Goal: Task Accomplishment & Management: Manage account settings

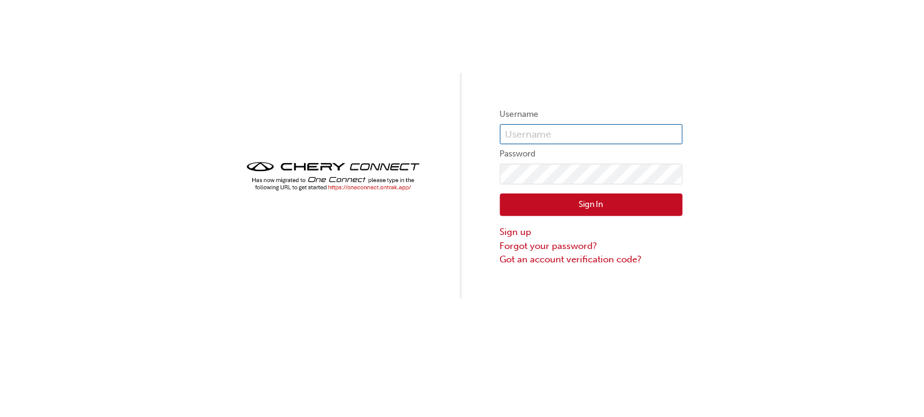
type input "CHAU0591"
click at [570, 206] on button "Sign In" at bounding box center [591, 205] width 183 height 23
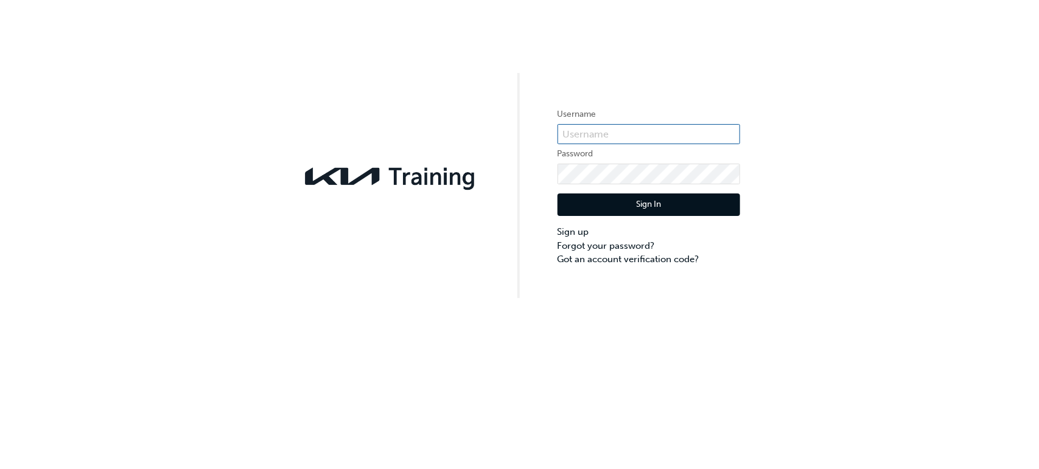
type input "KAU83185B1"
click at [650, 212] on button "Sign In" at bounding box center [649, 205] width 183 height 23
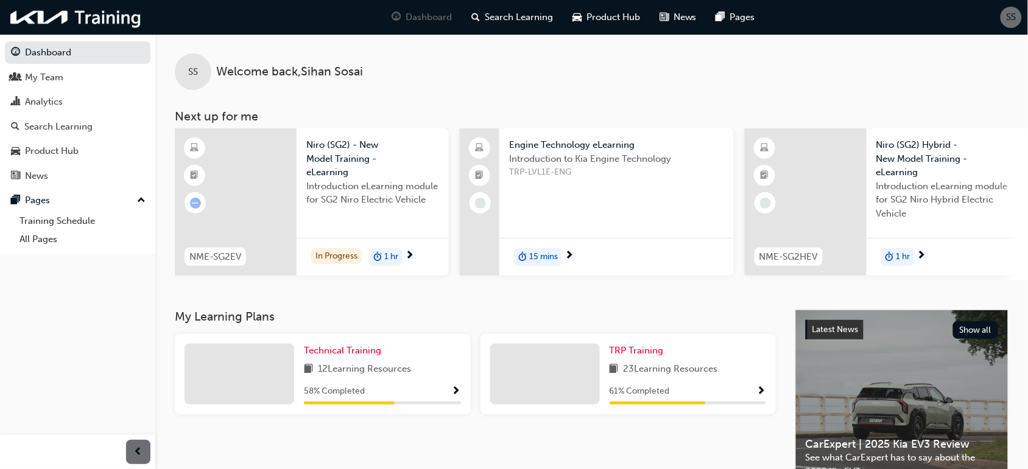
click at [281, 214] on div at bounding box center [236, 201] width 122 height 147
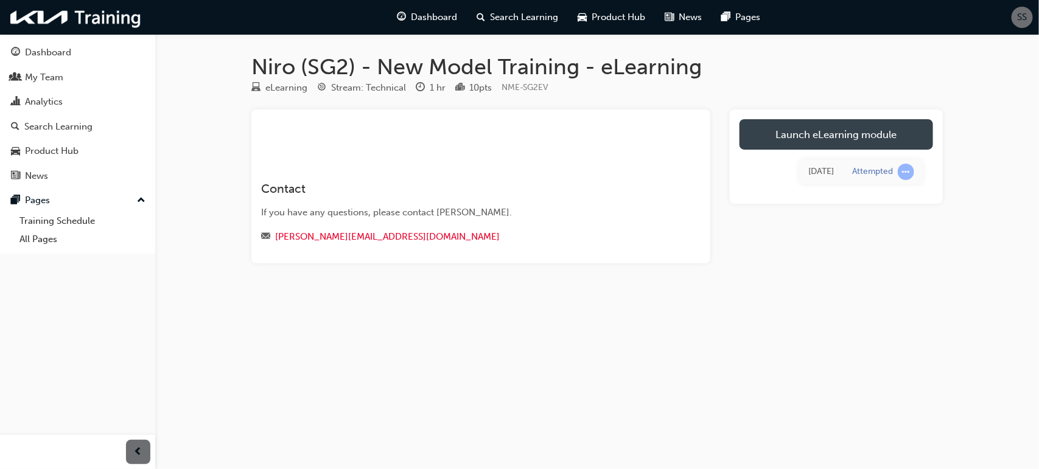
click at [825, 135] on link "Launch eLearning module" at bounding box center [837, 134] width 194 height 30
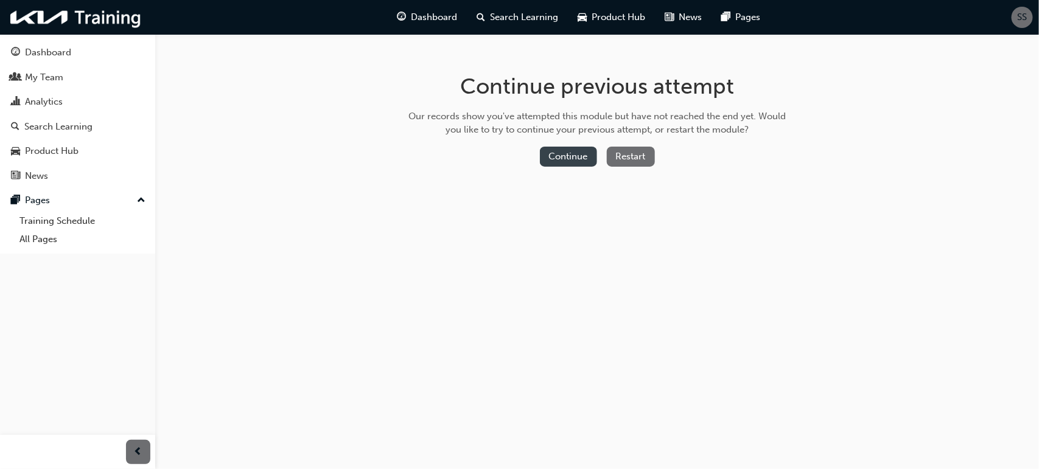
click at [553, 150] on button "Continue" at bounding box center [568, 157] width 57 height 20
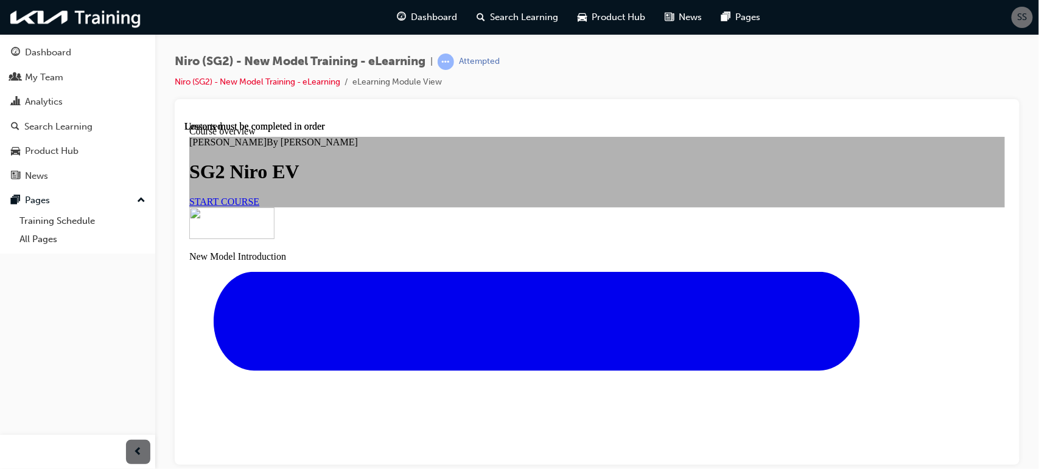
click at [259, 206] on span "START COURSE" at bounding box center [224, 201] width 70 height 10
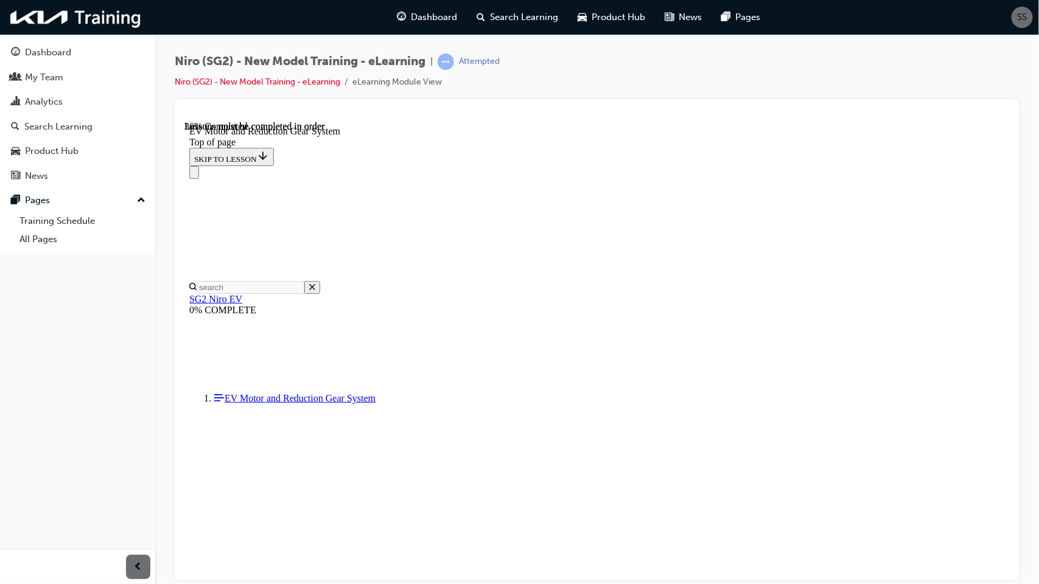
scroll to position [762, 0]
drag, startPoint x: 1001, startPoint y: 205, endPoint x: 1202, endPoint y: 448, distance: 315.3
click at [1018, 327] on div at bounding box center [597, 339] width 845 height 481
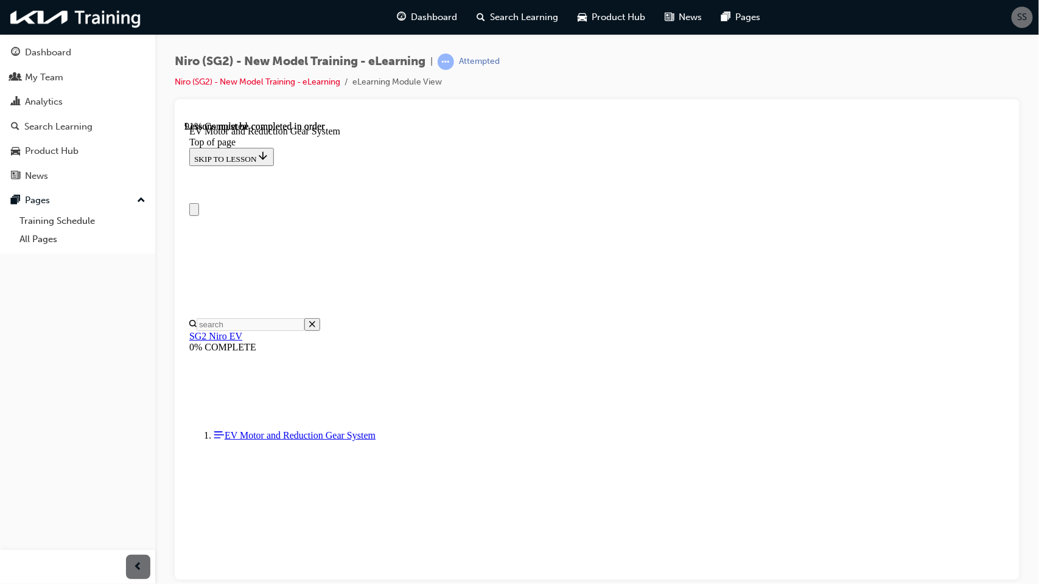
scroll to position [0, 0]
drag, startPoint x: 1005, startPoint y: 325, endPoint x: 1221, endPoint y: 282, distance: 219.8
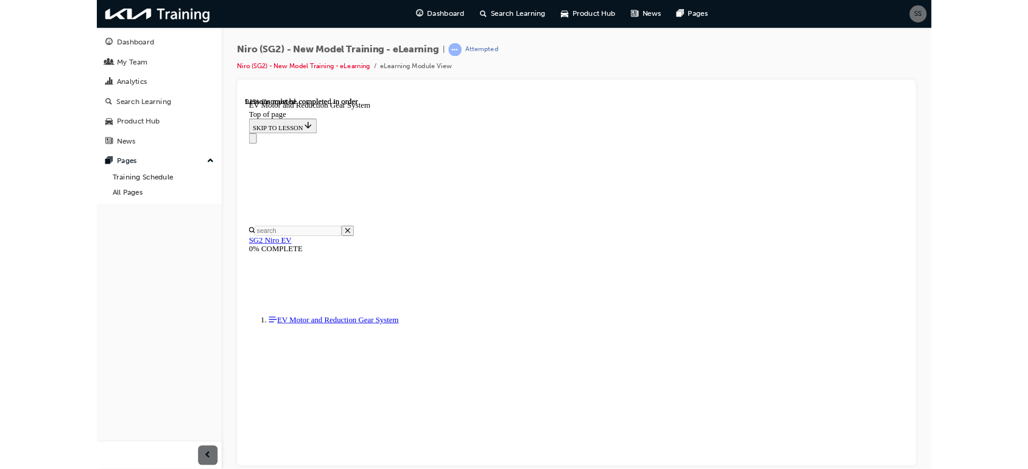
scroll to position [462, 0]
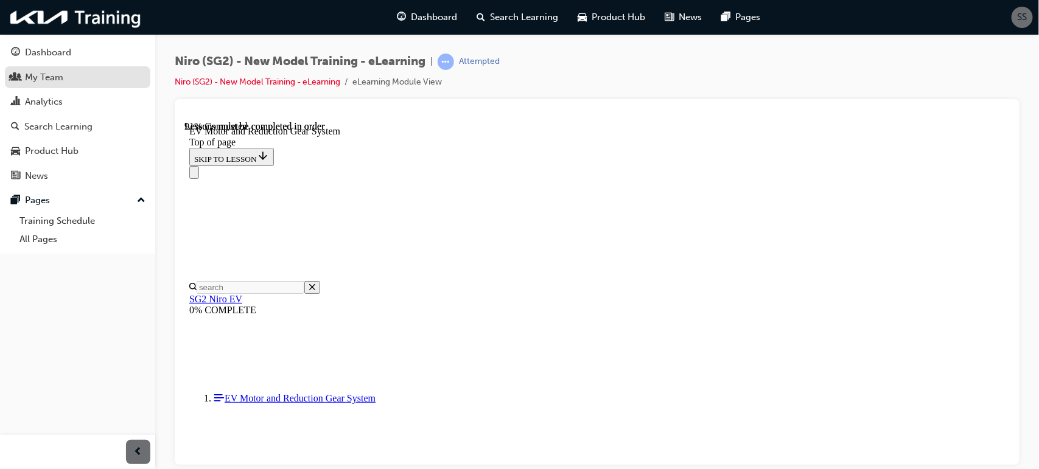
click at [65, 82] on div "My Team" at bounding box center [77, 77] width 133 height 15
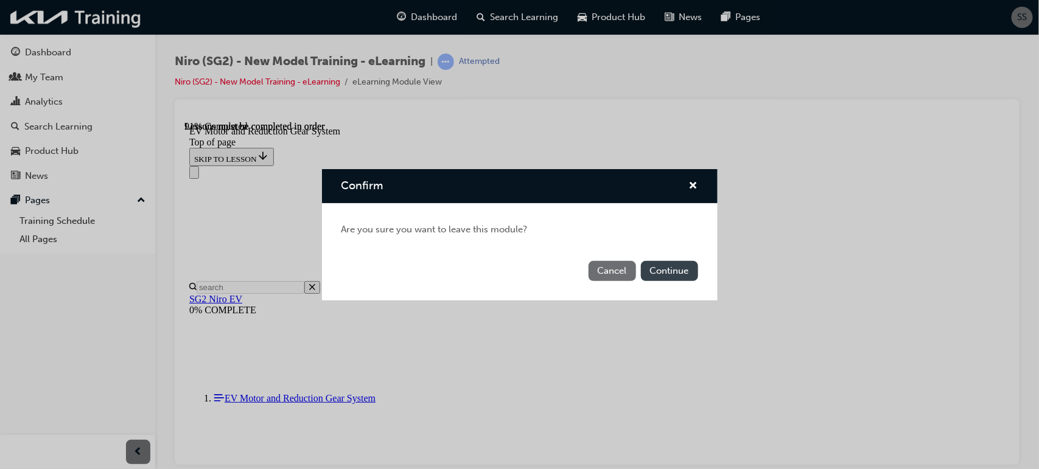
click at [668, 274] on button "Continue" at bounding box center [669, 271] width 57 height 20
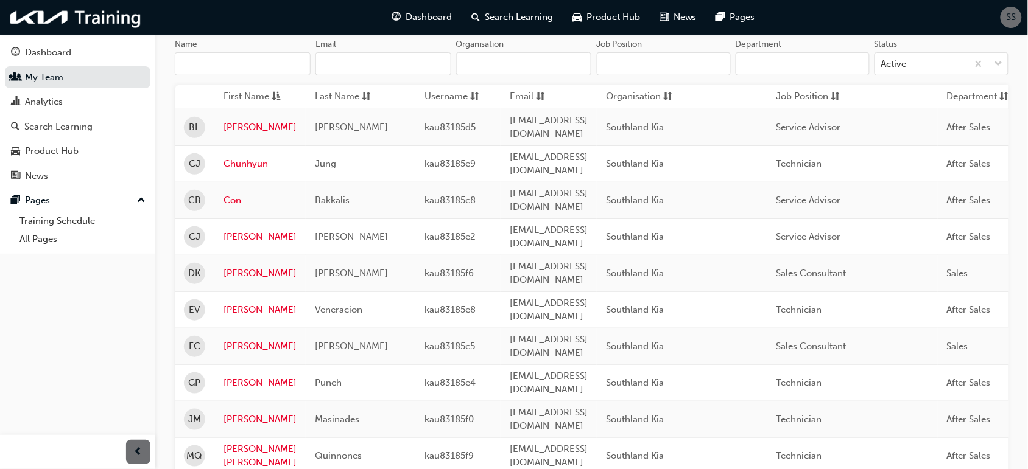
scroll to position [111, 0]
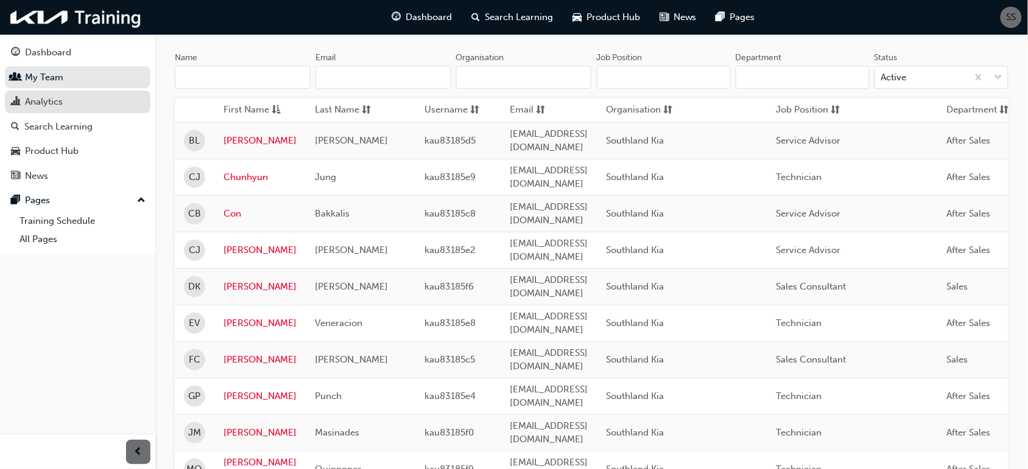
click at [74, 107] on div "Analytics" at bounding box center [77, 101] width 133 height 15
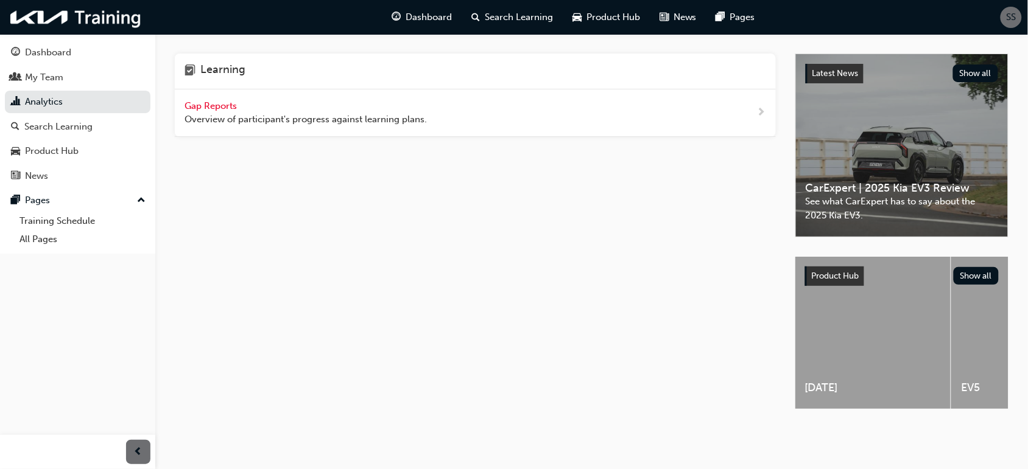
click at [1014, 16] on span "SS" at bounding box center [1011, 17] width 10 height 14
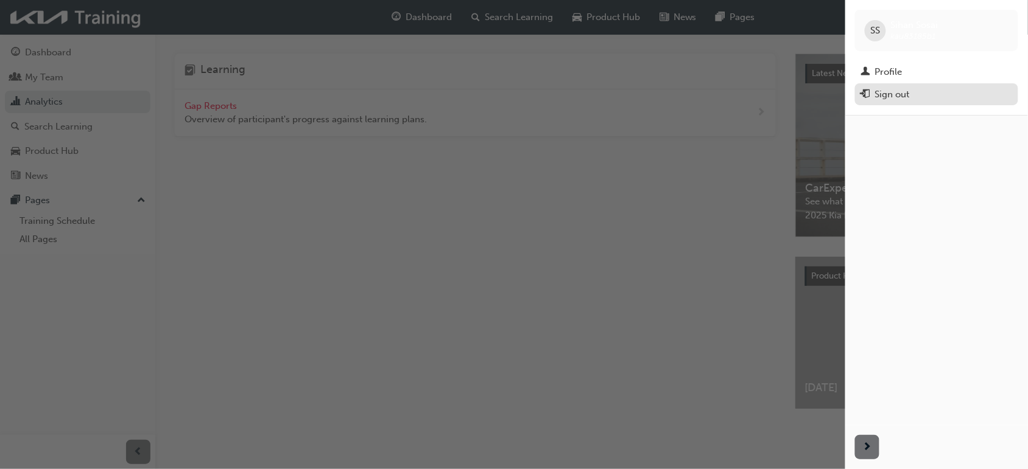
click at [899, 99] on div "Sign out" at bounding box center [892, 95] width 35 height 14
